Goal: Transaction & Acquisition: Purchase product/service

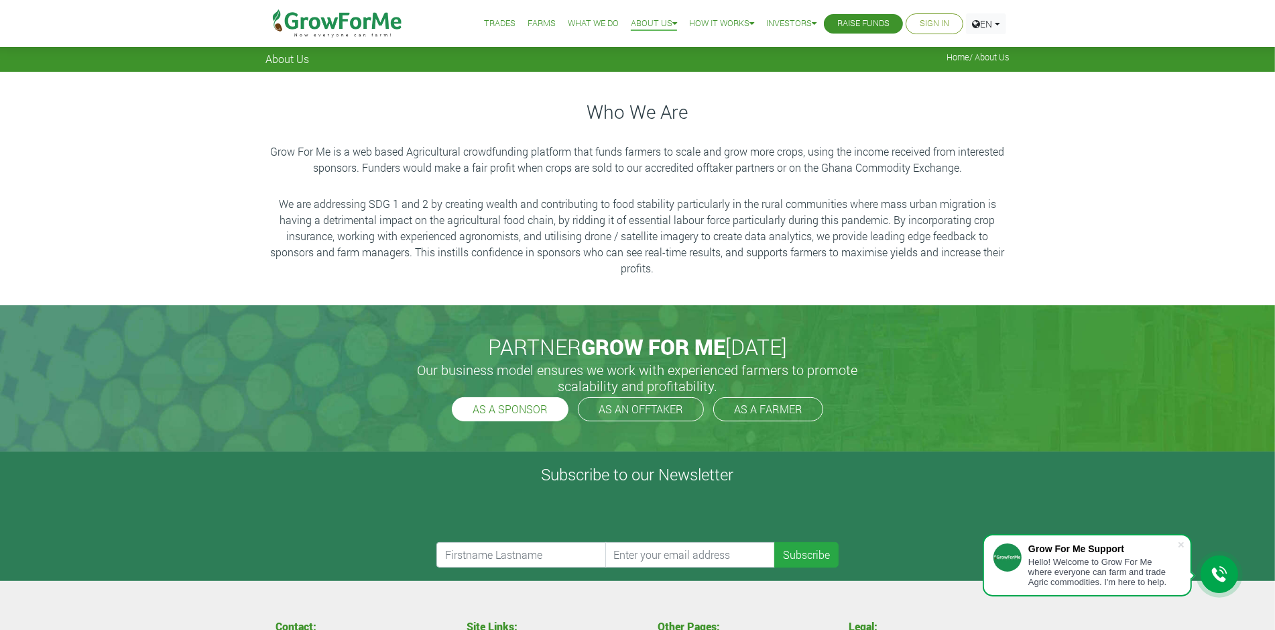
click at [519, 416] on link "AS A SPONSOR" at bounding box center [510, 409] width 117 height 24
click at [531, 25] on link "Farms" at bounding box center [542, 24] width 28 height 14
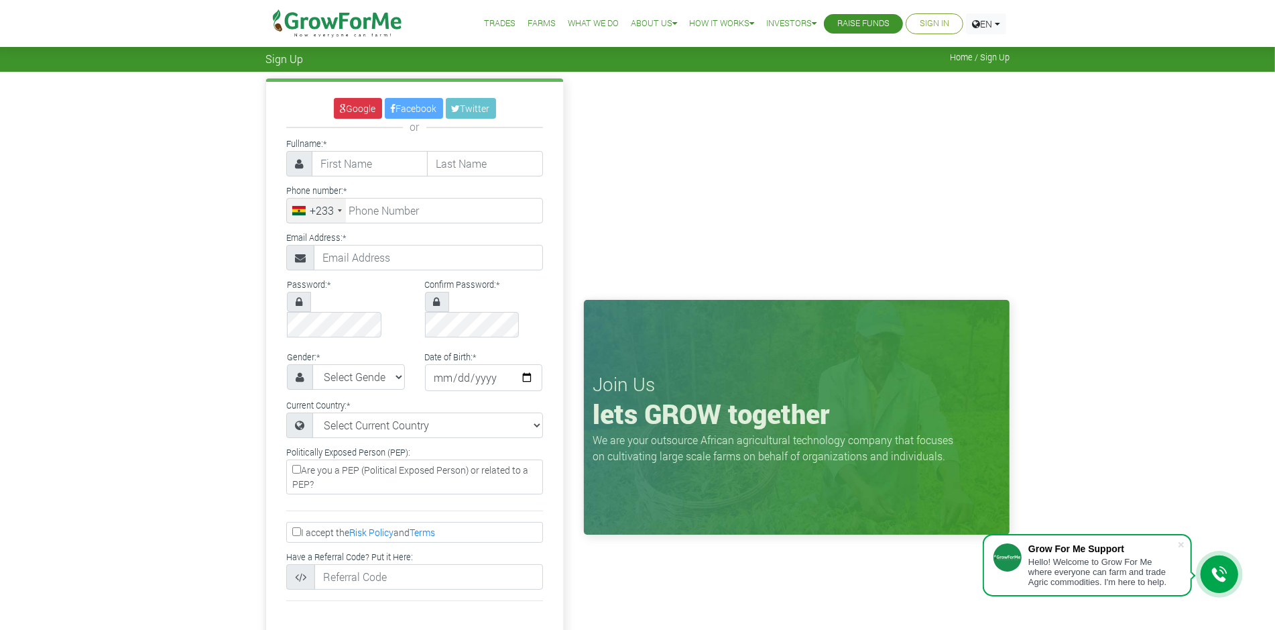
click at [491, 26] on link "Trades" at bounding box center [500, 24] width 32 height 14
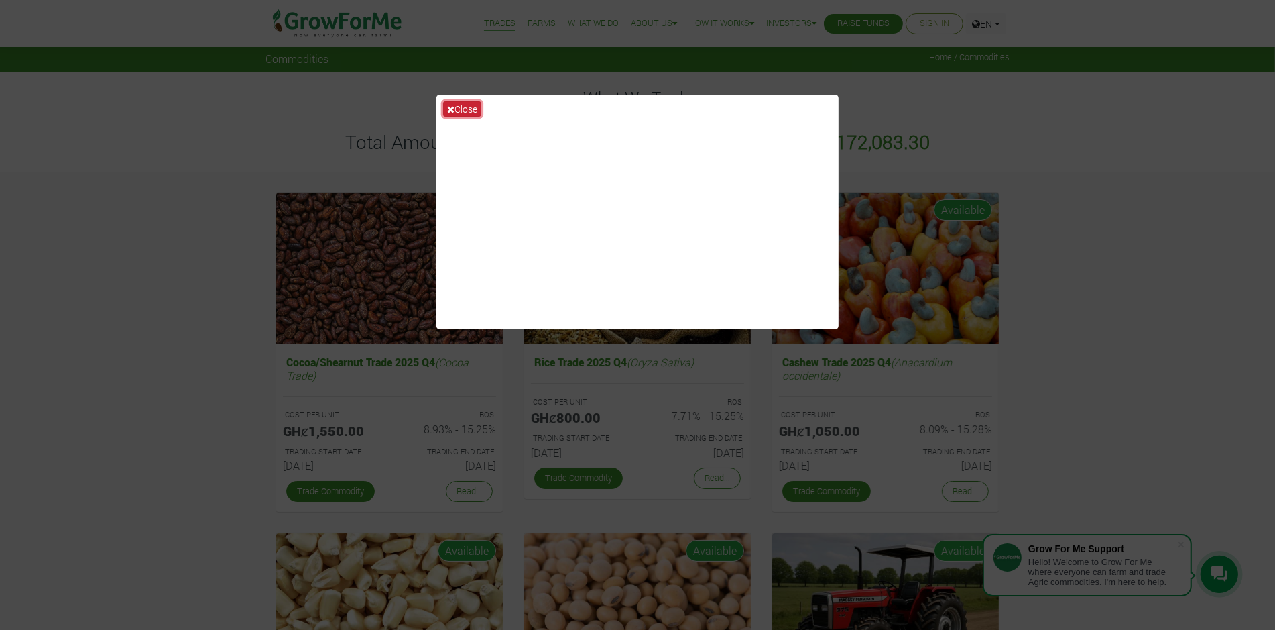
click at [467, 106] on button "Close" at bounding box center [462, 108] width 38 height 15
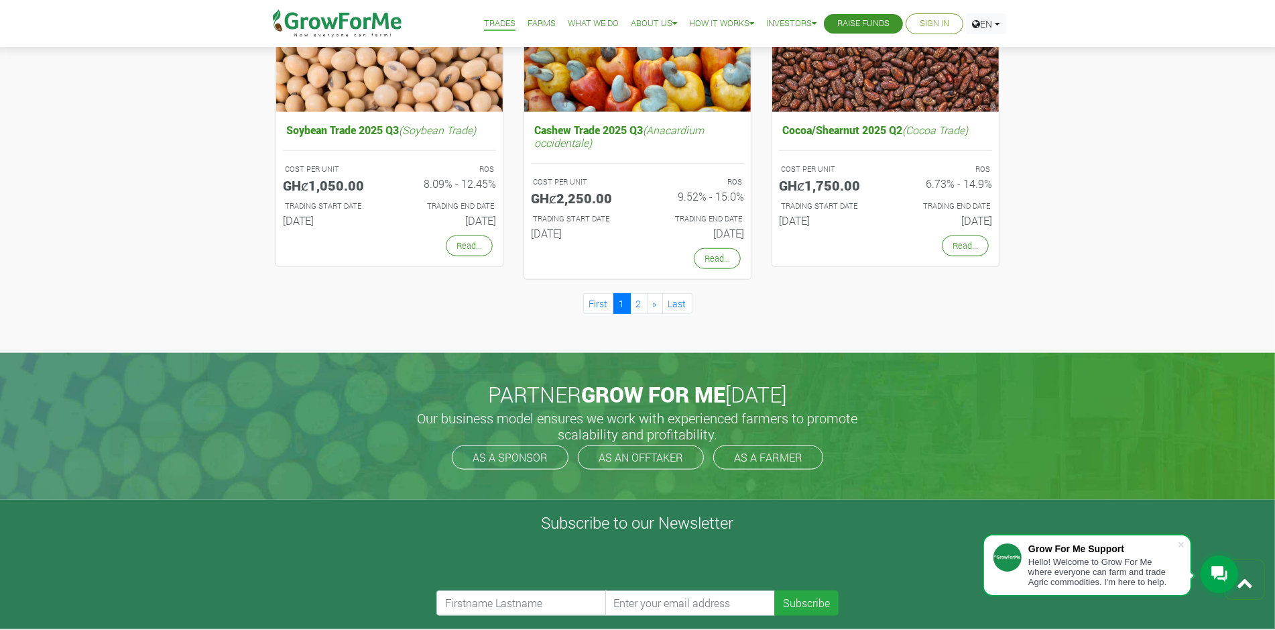
scroll to position [1273, 0]
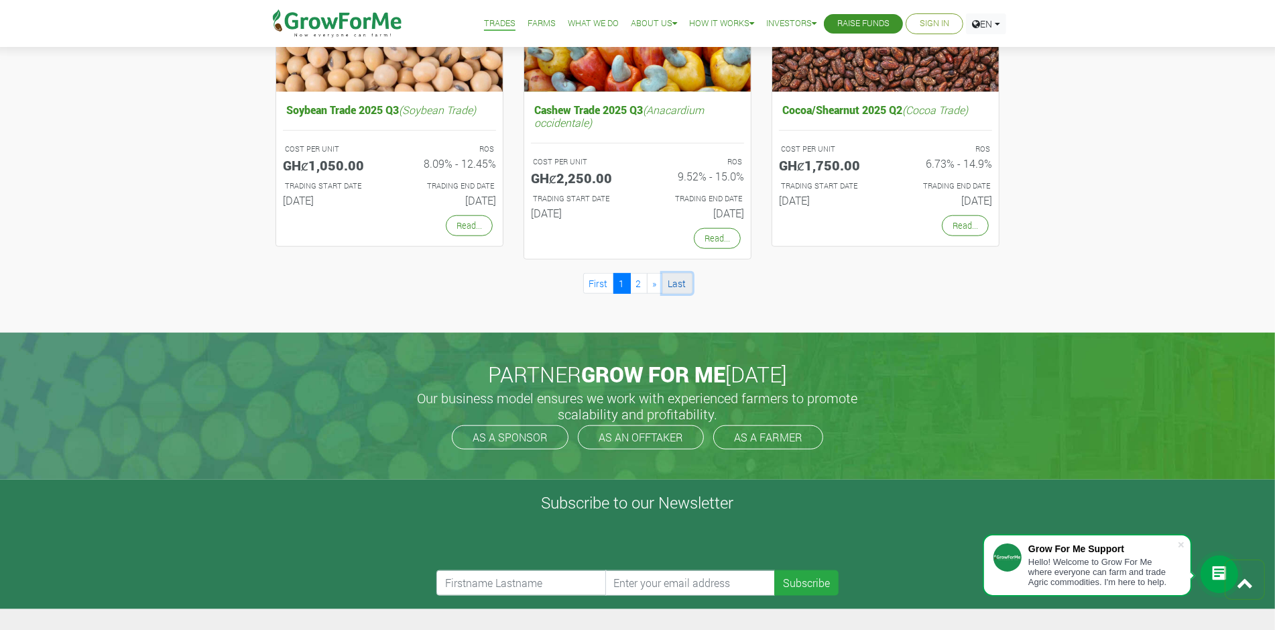
click at [686, 283] on link "Last" at bounding box center [677, 283] width 30 height 21
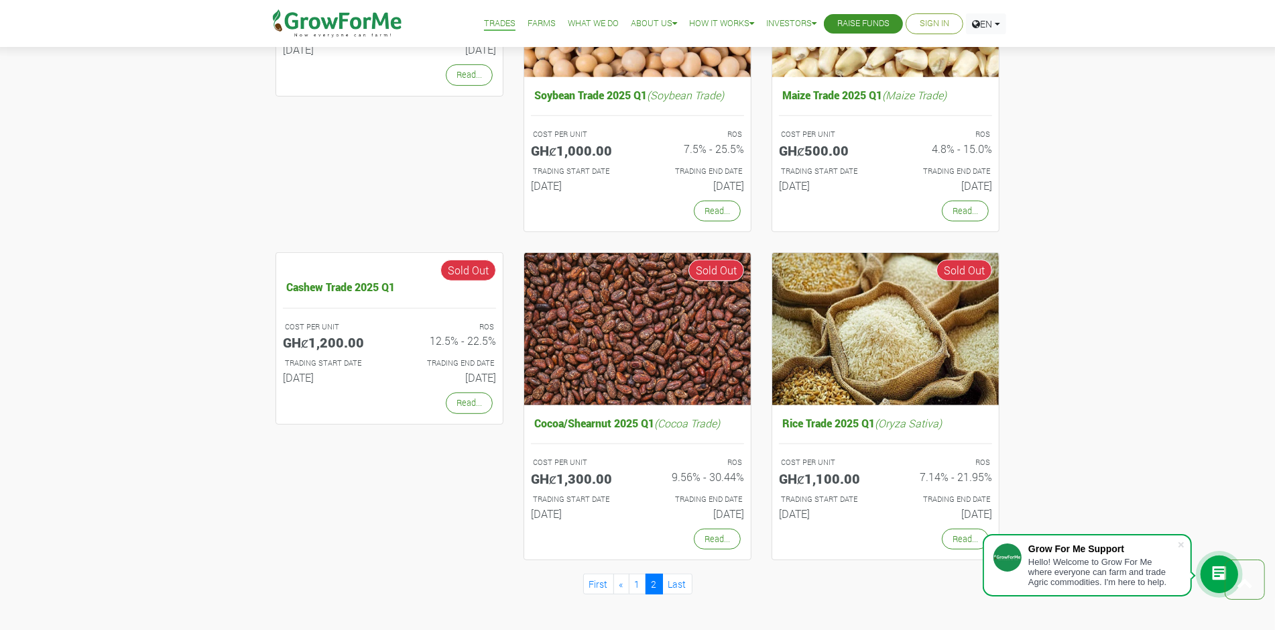
scroll to position [670, 0]
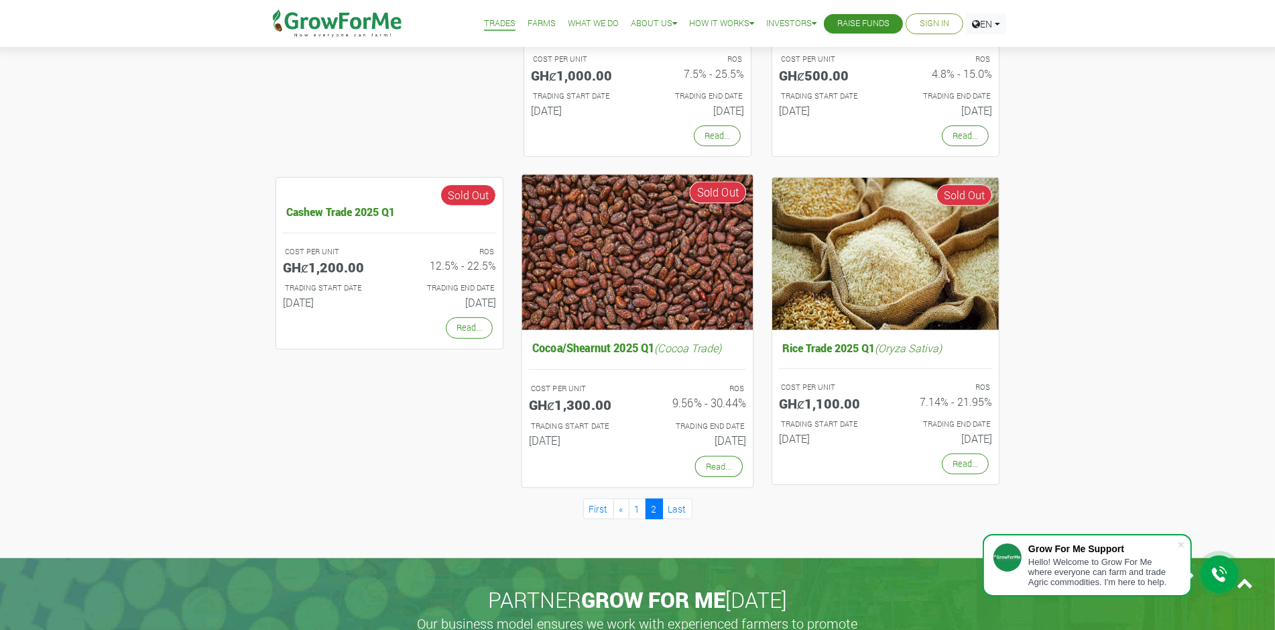
click at [680, 349] on icon "(Cocoa Trade)" at bounding box center [688, 348] width 67 height 14
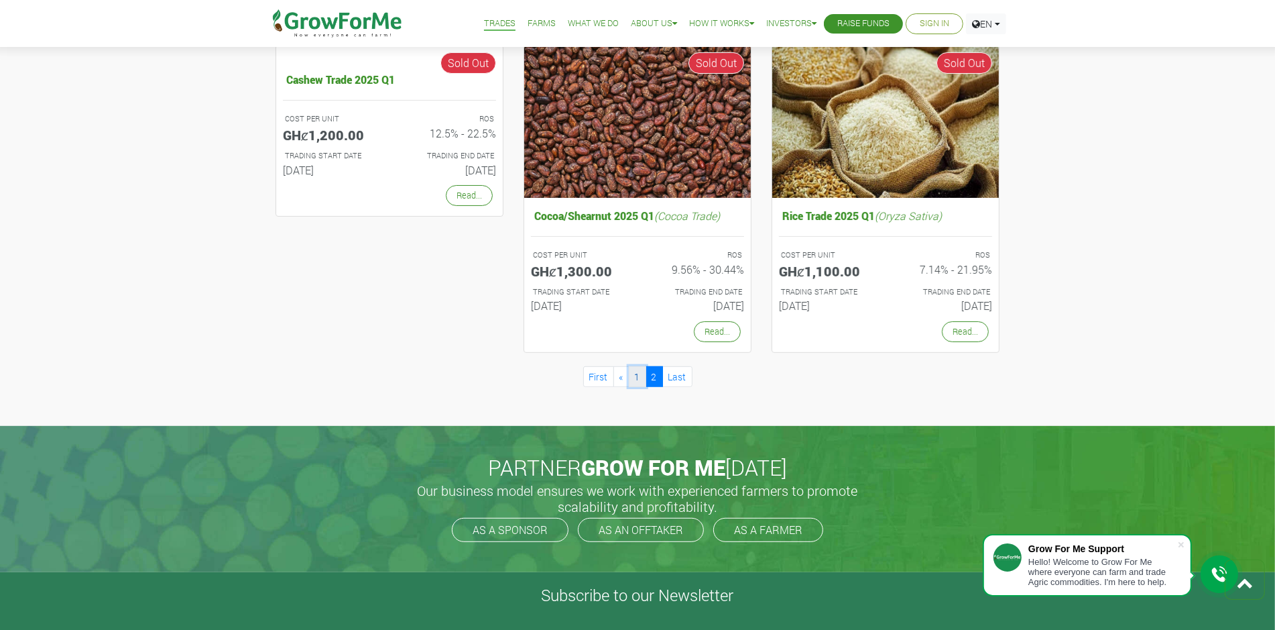
click at [637, 381] on link "1" at bounding box center [637, 376] width 17 height 21
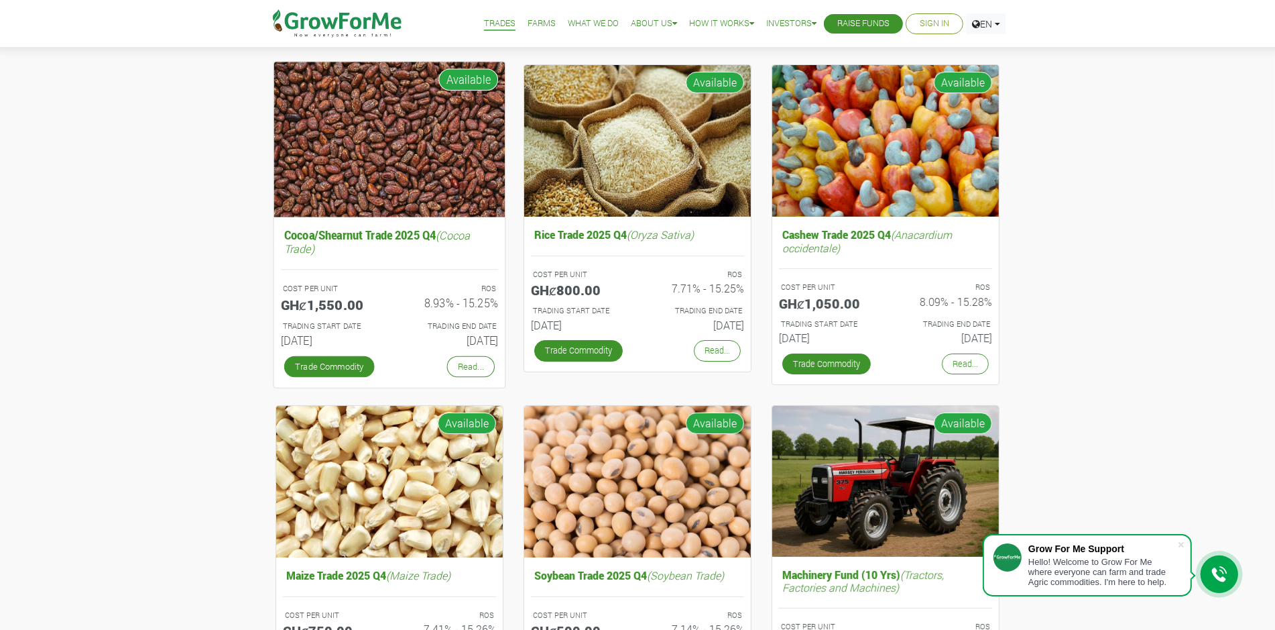
scroll to position [134, 0]
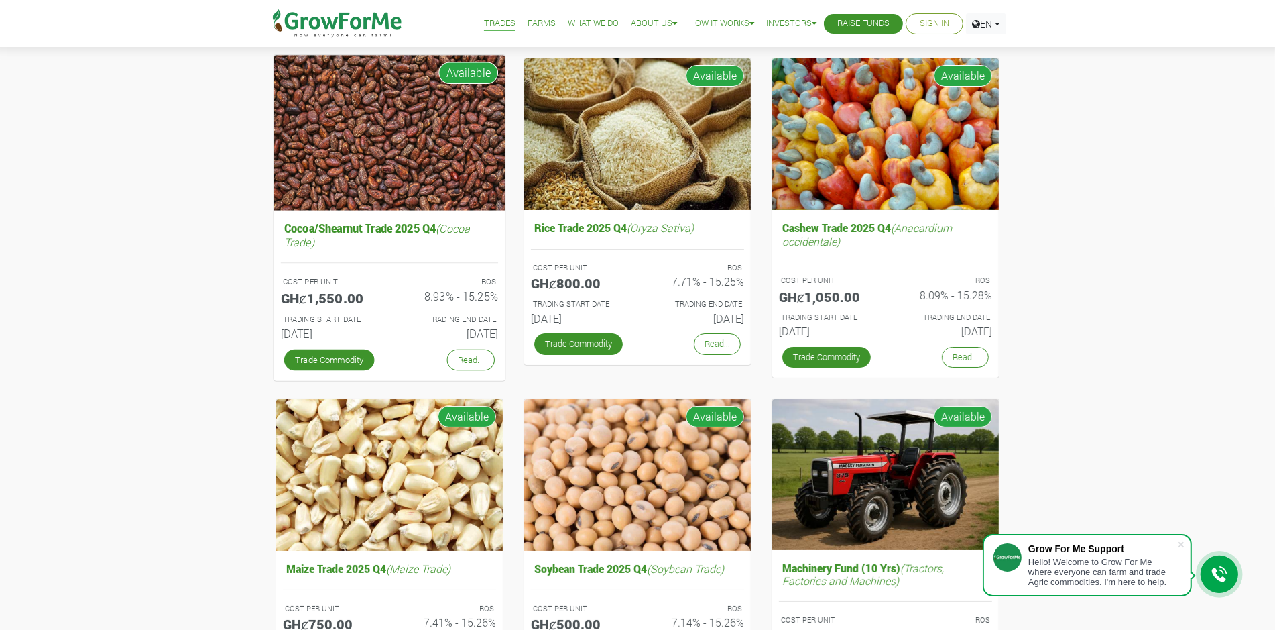
click at [425, 227] on h5 "Cocoa/Shearnut Trade 2025 Q4 (Cocoa Trade)" at bounding box center [389, 234] width 217 height 33
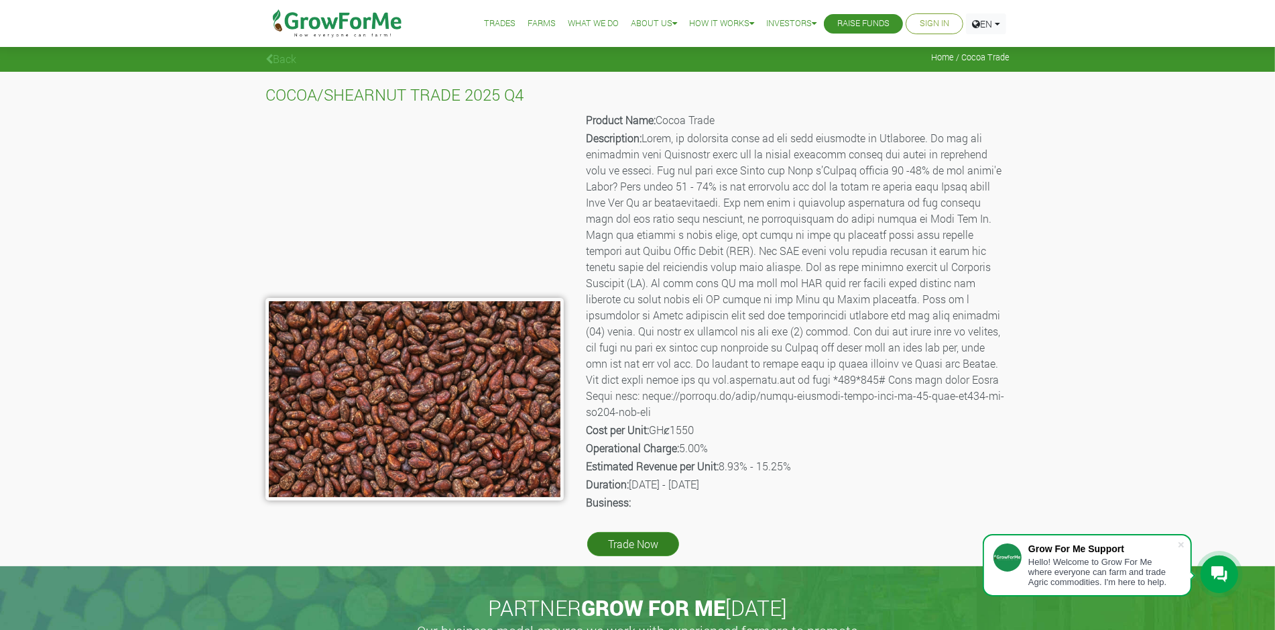
click at [645, 548] on link "Trade Now" at bounding box center [633, 544] width 92 height 24
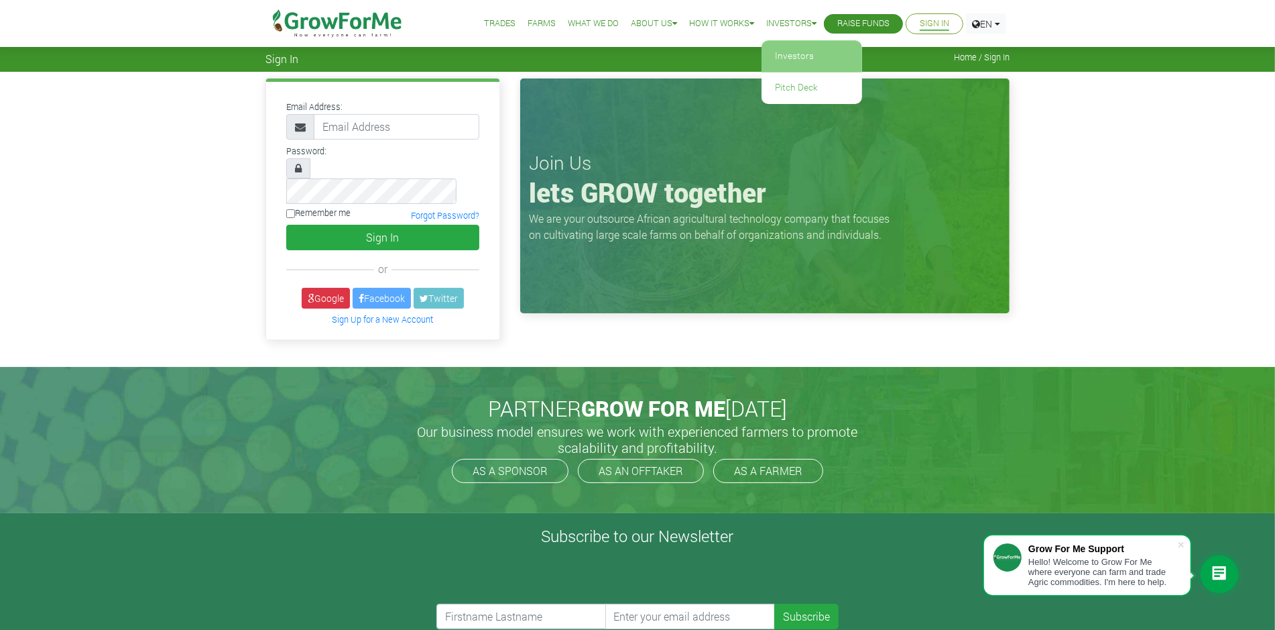
click at [790, 60] on link "Investors" at bounding box center [812, 56] width 101 height 31
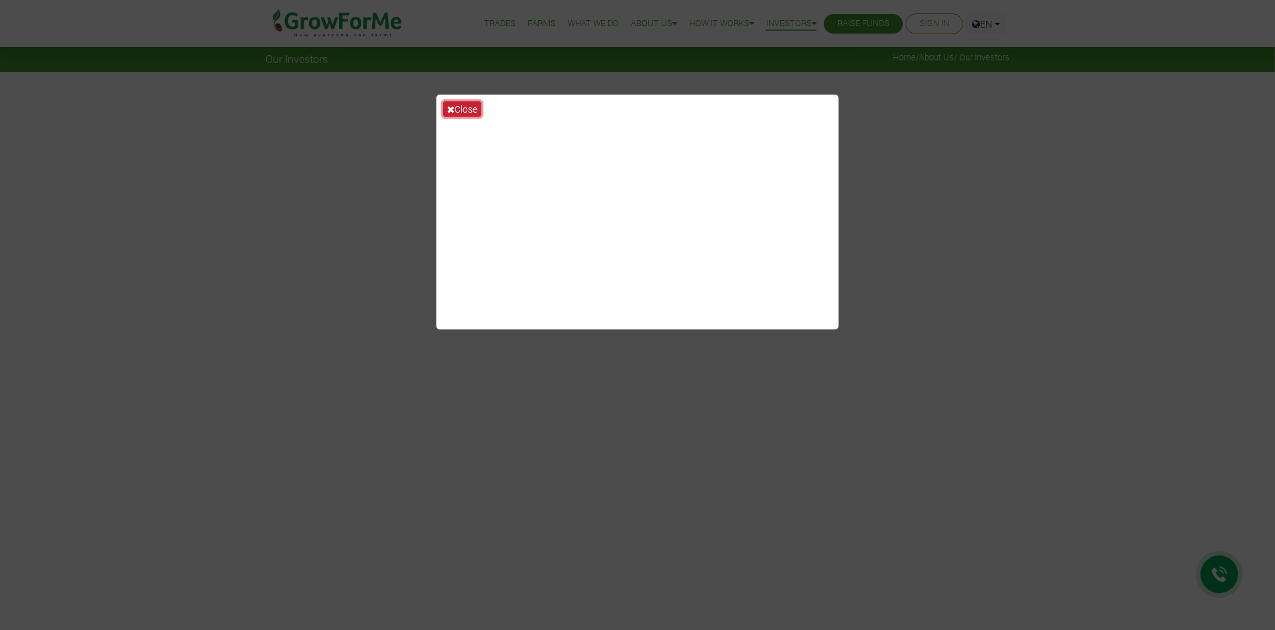
click at [474, 111] on button "Close" at bounding box center [462, 108] width 38 height 15
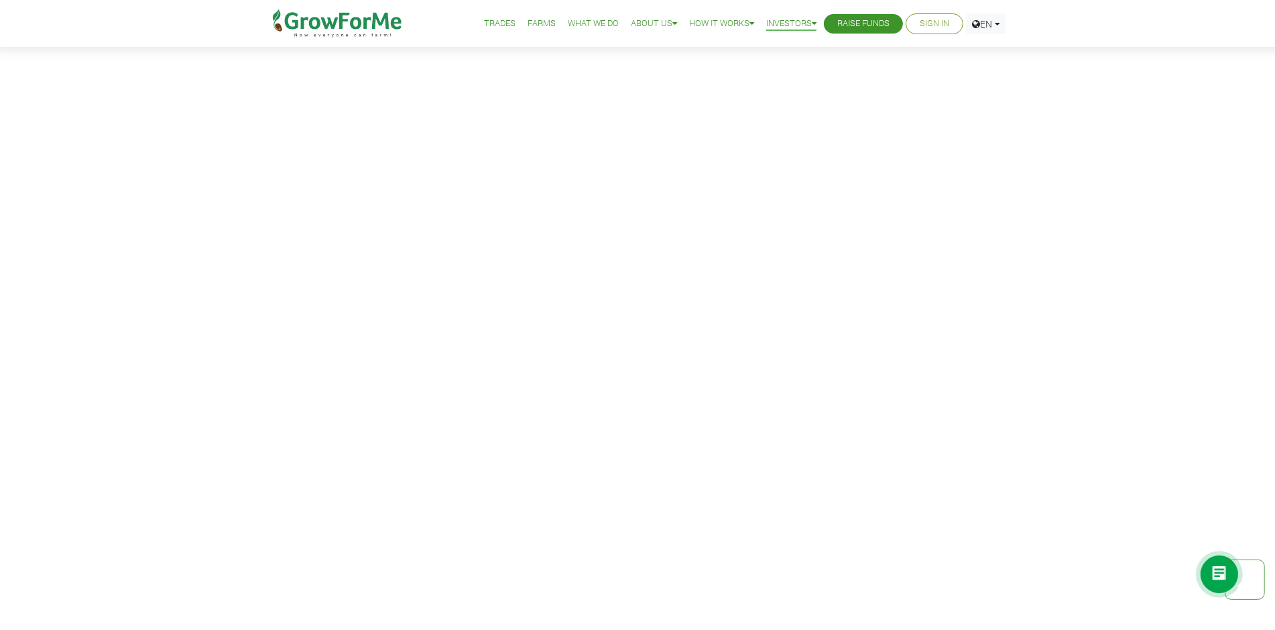
scroll to position [1006, 0]
click at [862, 25] on link "Raise Funds" at bounding box center [863, 24] width 52 height 14
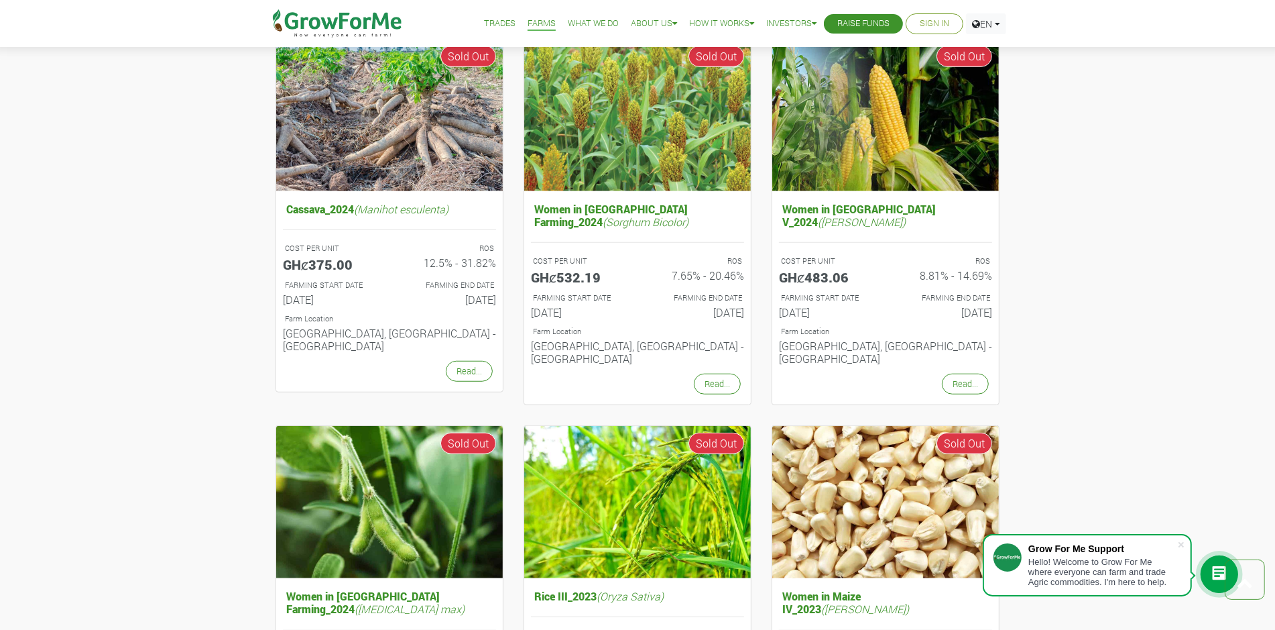
scroll to position [872, 0]
